Goal: Transaction & Acquisition: Book appointment/travel/reservation

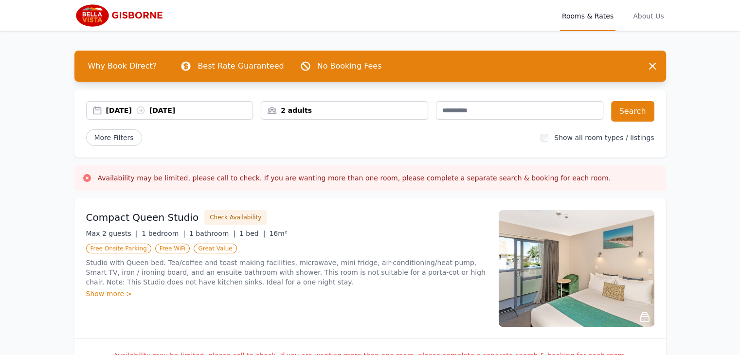
click at [119, 113] on div "[DATE] [DATE]" at bounding box center [179, 111] width 147 height 10
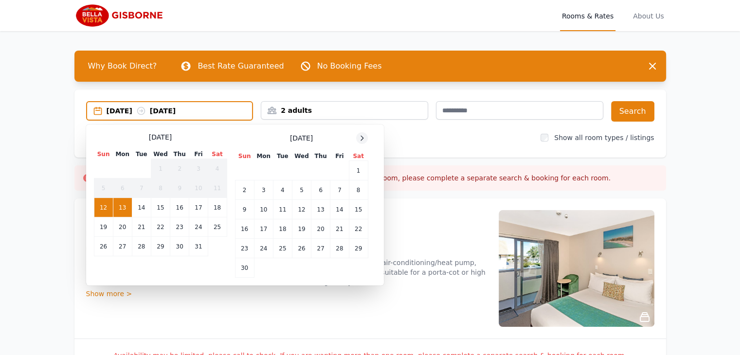
click at [361, 138] on icon at bounding box center [362, 138] width 8 height 8
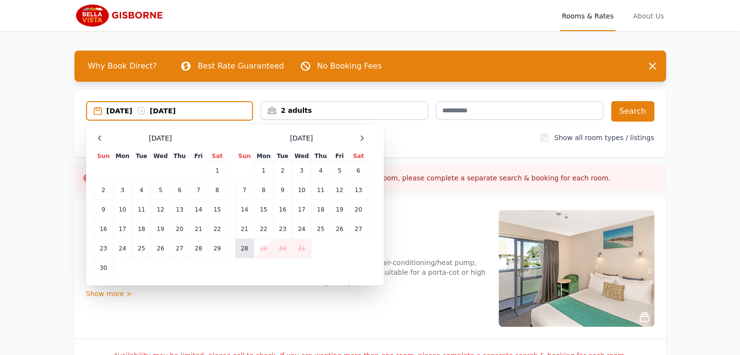
click at [246, 250] on td "28" at bounding box center [244, 248] width 19 height 19
click at [279, 251] on td "30" at bounding box center [282, 248] width 19 height 19
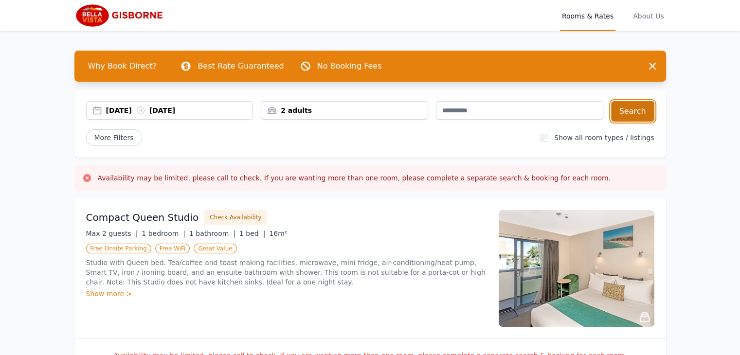
click at [647, 107] on button "Search" at bounding box center [632, 111] width 43 height 20
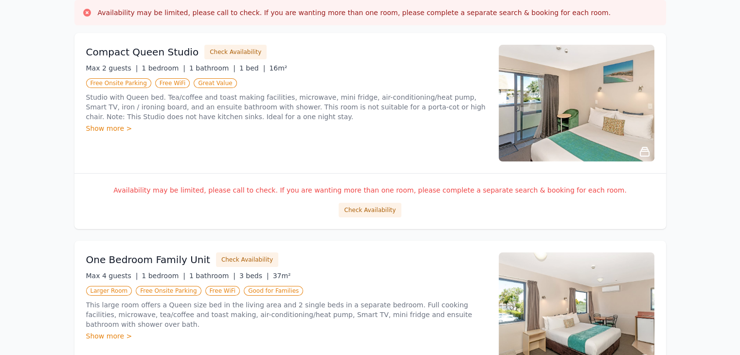
scroll to position [163, 0]
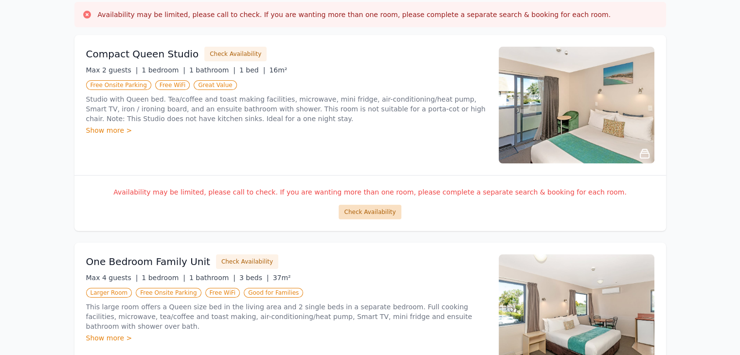
click at [370, 214] on button "Check Availability" at bounding box center [370, 212] width 62 height 15
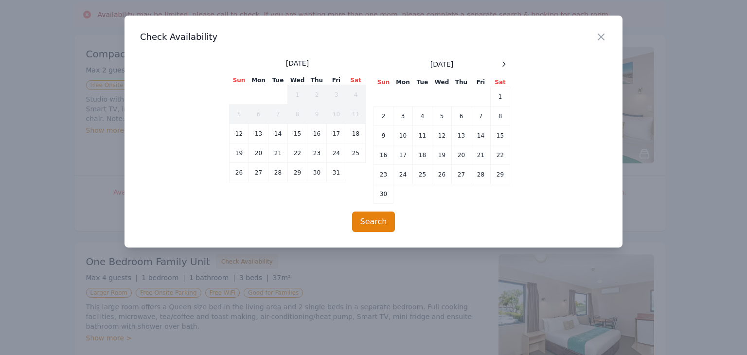
click at [498, 67] on div "[DATE]" at bounding box center [442, 64] width 136 height 12
click at [502, 62] on icon at bounding box center [504, 64] width 8 height 8
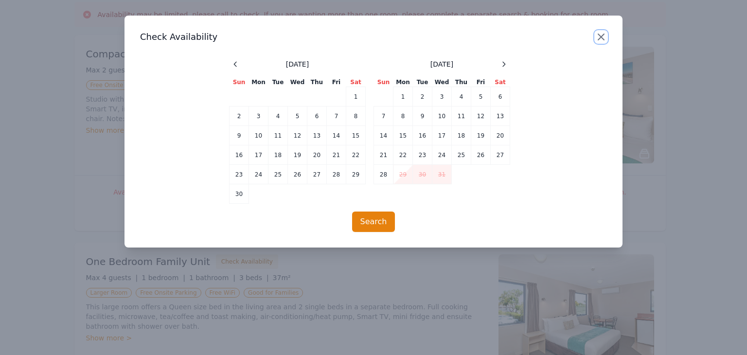
click at [604, 37] on icon "button" at bounding box center [601, 37] width 12 height 12
